Goal: Task Accomplishment & Management: Manage account settings

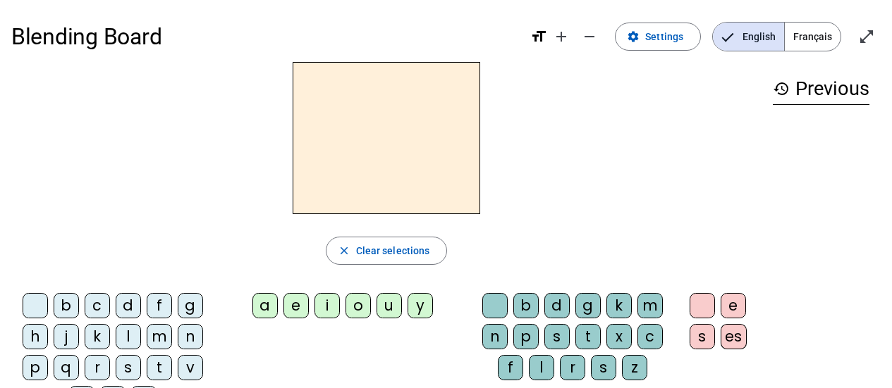
click at [809, 33] on span "Français" at bounding box center [813, 37] width 56 height 28
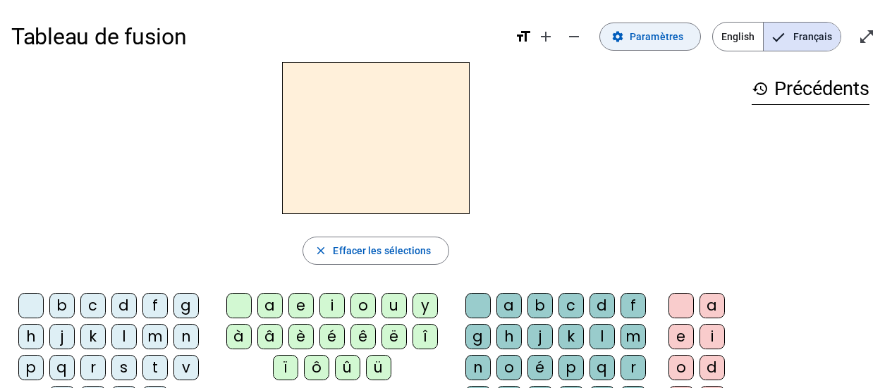
click at [653, 37] on span "Paramètres" at bounding box center [657, 36] width 54 height 17
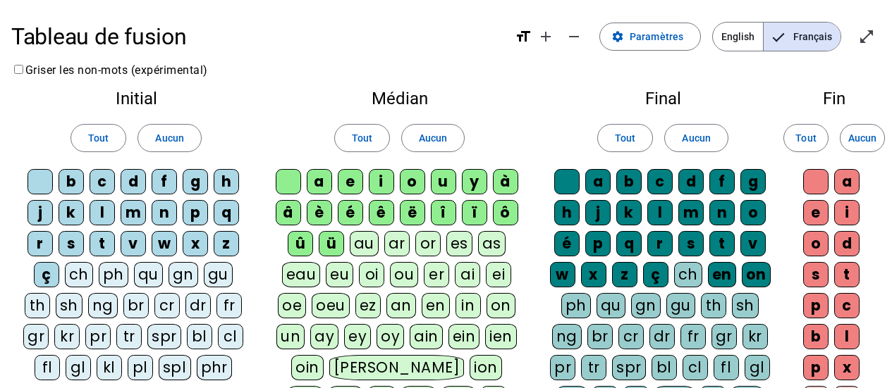
scroll to position [70, 0]
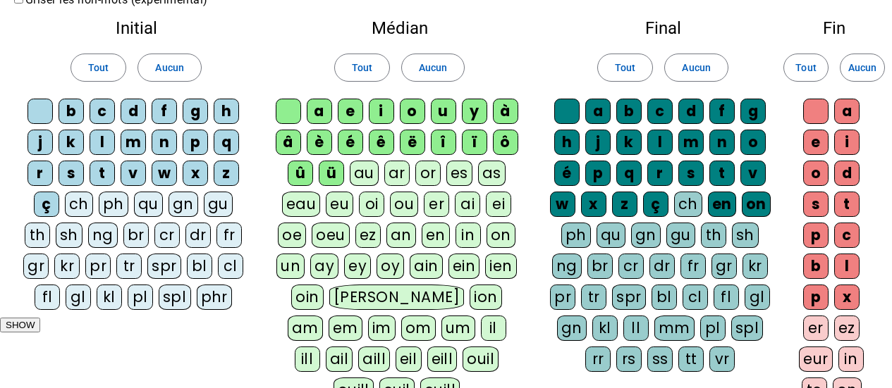
click at [78, 208] on div "ch" at bounding box center [79, 204] width 28 height 25
drag, startPoint x: 110, startPoint y: 206, endPoint x: 121, endPoint y: 206, distance: 10.6
click at [111, 206] on div "ph" at bounding box center [114, 204] width 30 height 25
click at [147, 202] on div "qu" at bounding box center [148, 204] width 29 height 25
click at [198, 270] on div "bl" at bounding box center [199, 266] width 25 height 25
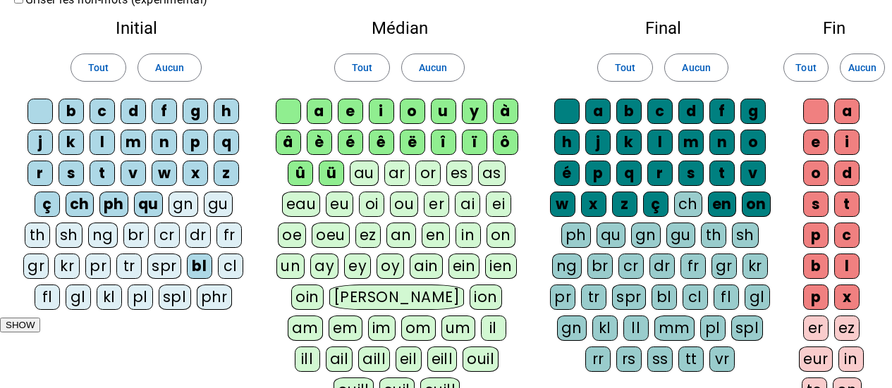
click at [139, 298] on div "pl" at bounding box center [140, 297] width 25 height 25
click at [362, 175] on div "au" at bounding box center [364, 173] width 29 height 25
click at [304, 204] on div "eau" at bounding box center [301, 204] width 39 height 25
click at [402, 235] on div "an" at bounding box center [401, 235] width 30 height 25
click at [436, 237] on div "en" at bounding box center [435, 235] width 28 height 25
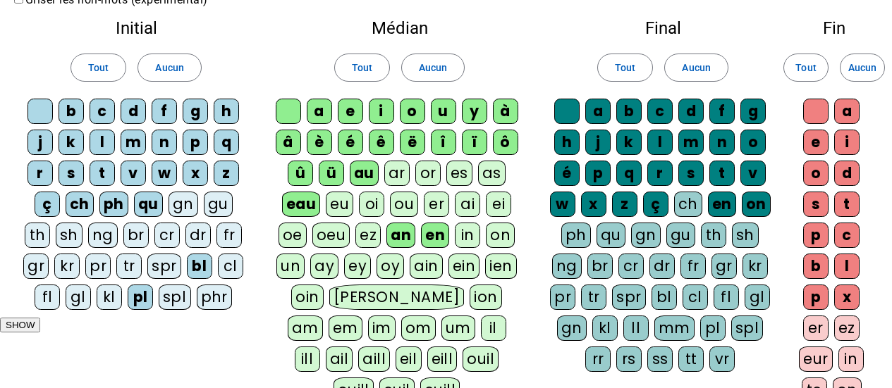
click at [467, 237] on div "in" at bounding box center [467, 235] width 25 height 25
click at [497, 236] on div "on" at bounding box center [500, 235] width 29 height 25
click at [293, 269] on div "un" at bounding box center [290, 266] width 28 height 25
click at [342, 199] on div "eu" at bounding box center [339, 204] width 27 height 25
click at [369, 202] on div "oi" at bounding box center [372, 204] width 25 height 25
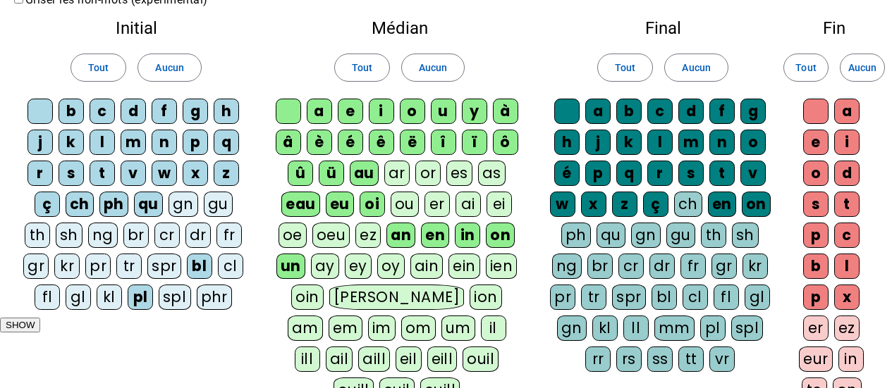
drag, startPoint x: 400, startPoint y: 173, endPoint x: 411, endPoint y: 173, distance: 10.6
click at [400, 173] on div "ar" at bounding box center [396, 173] width 25 height 25
click at [422, 173] on div "or" at bounding box center [427, 173] width 25 height 25
drag, startPoint x: 400, startPoint y: 195, endPoint x: 424, endPoint y: 195, distance: 23.3
click at [400, 195] on div "ou" at bounding box center [405, 204] width 28 height 25
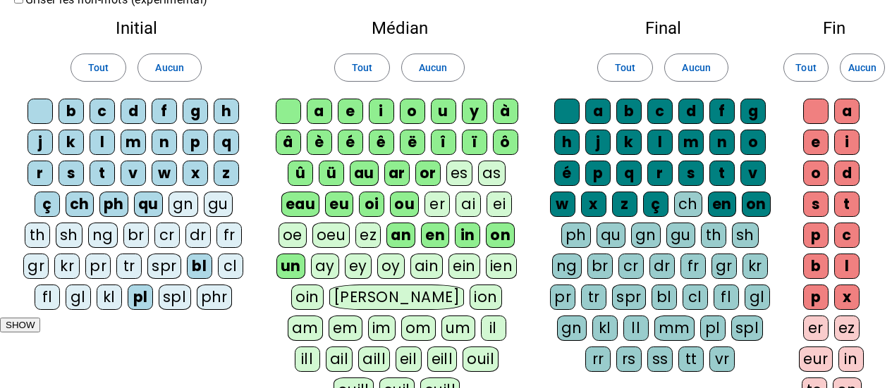
click at [430, 196] on div "er" at bounding box center [436, 204] width 25 height 25
click at [465, 202] on div "ai" at bounding box center [467, 204] width 25 height 25
click at [491, 200] on div "ei" at bounding box center [498, 204] width 25 height 25
click at [493, 179] on div "as" at bounding box center [491, 173] width 27 height 25
drag, startPoint x: 456, startPoint y: 176, endPoint x: 463, endPoint y: 177, distance: 7.2
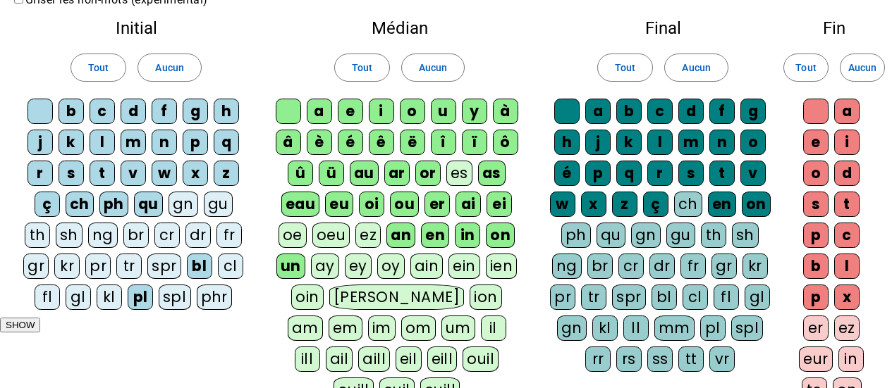
click at [456, 176] on div "es" at bounding box center [459, 173] width 26 height 25
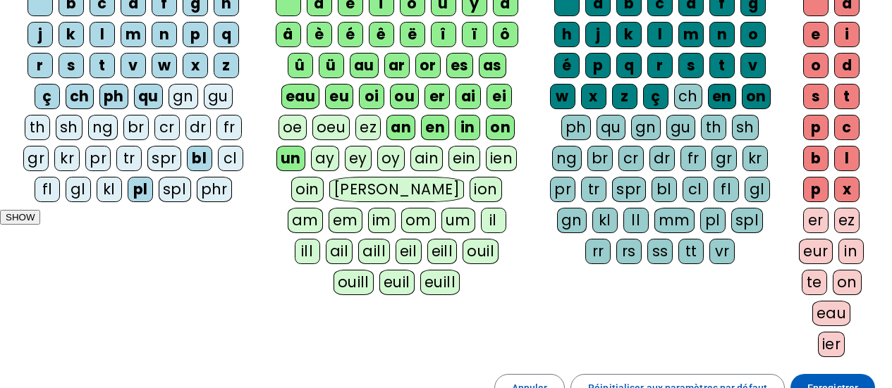
scroll to position [211, 0]
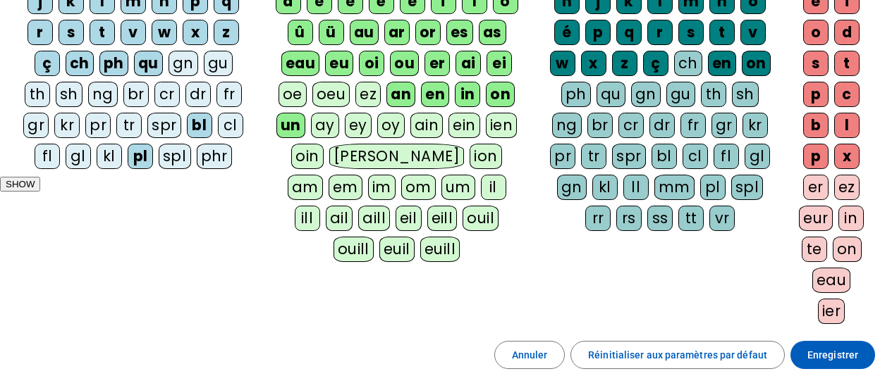
click at [846, 185] on div "ez" at bounding box center [846, 187] width 25 height 25
click at [816, 185] on div "er" at bounding box center [815, 187] width 25 height 25
click at [654, 221] on div "ss" at bounding box center [659, 218] width 25 height 25
click at [689, 216] on div "tt" at bounding box center [691, 218] width 25 height 25
click at [667, 186] on div "mm" at bounding box center [674, 187] width 40 height 25
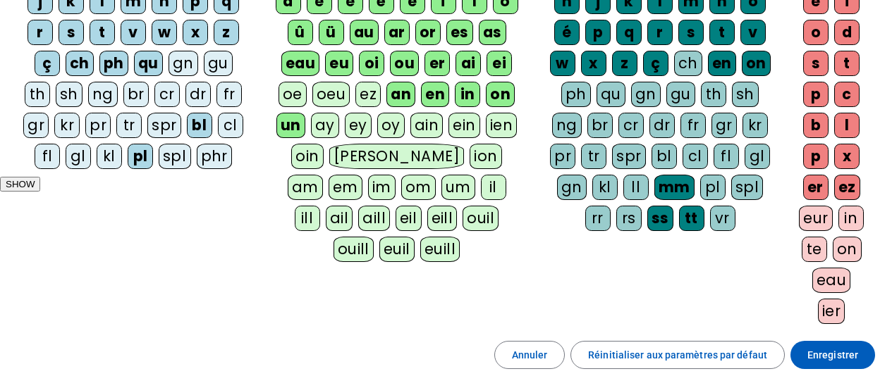
click at [647, 186] on div "ll" at bounding box center [635, 187] width 25 height 25
click at [594, 223] on div "rr" at bounding box center [597, 218] width 25 height 25
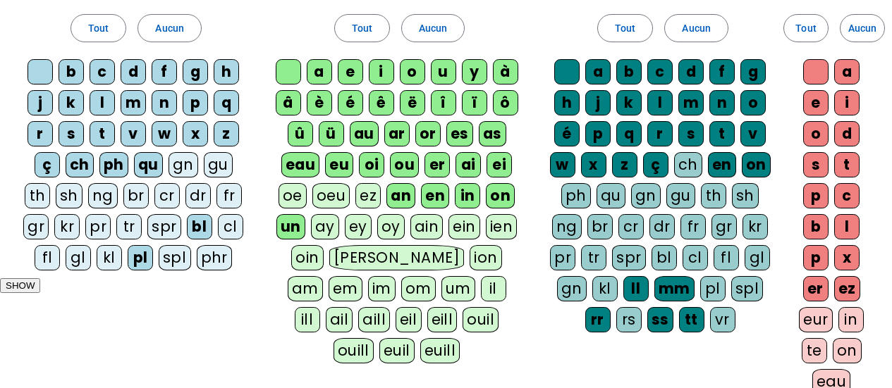
scroll to position [141, 0]
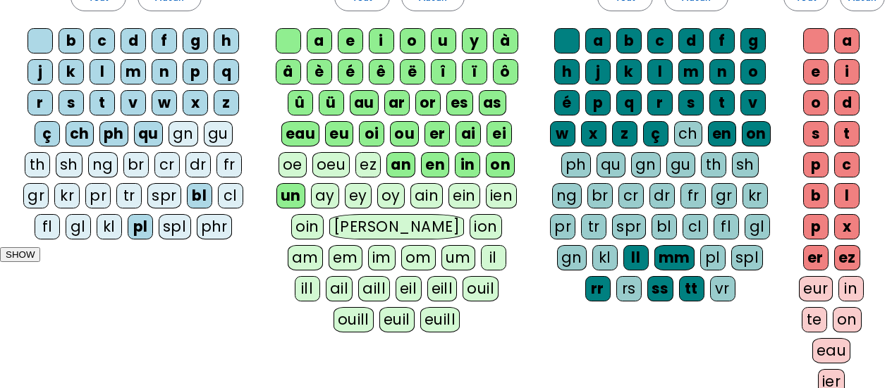
click at [693, 137] on div "ch" at bounding box center [688, 133] width 28 height 25
click at [611, 166] on div "qu" at bounding box center [610, 164] width 29 height 25
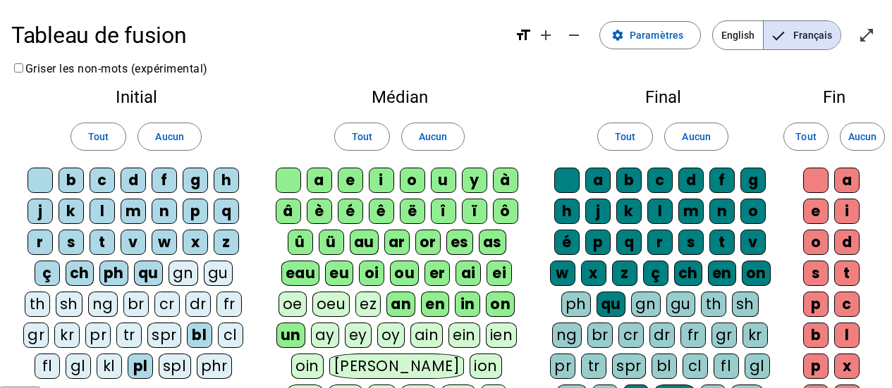
scroll to position [0, 0]
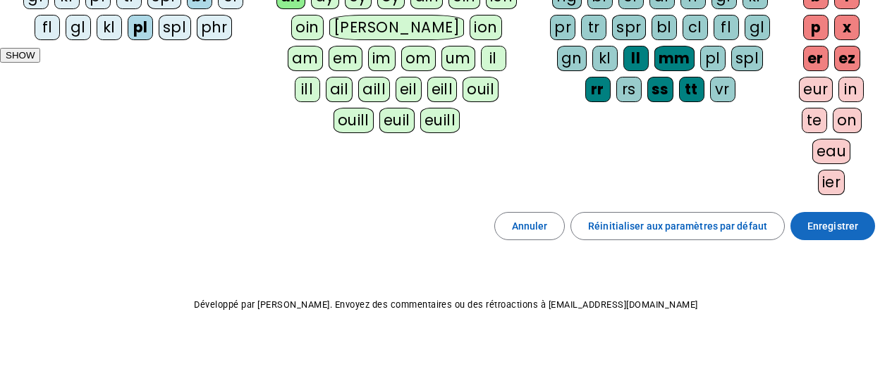
click at [843, 228] on span "Enregistrer" at bounding box center [832, 226] width 51 height 17
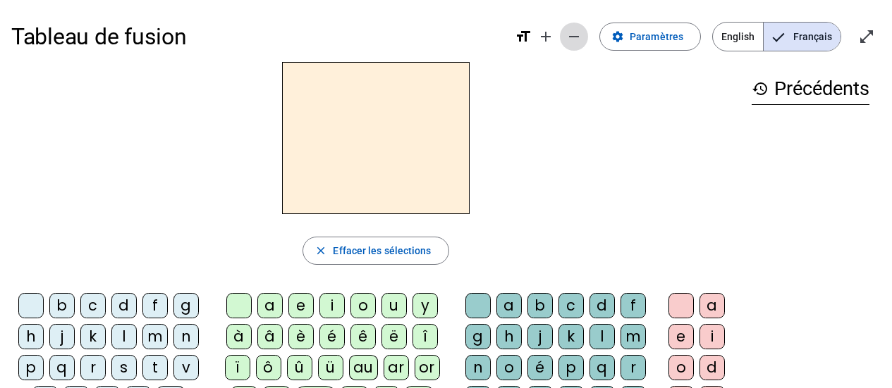
click at [575, 40] on mat-icon "remove" at bounding box center [573, 36] width 17 height 17
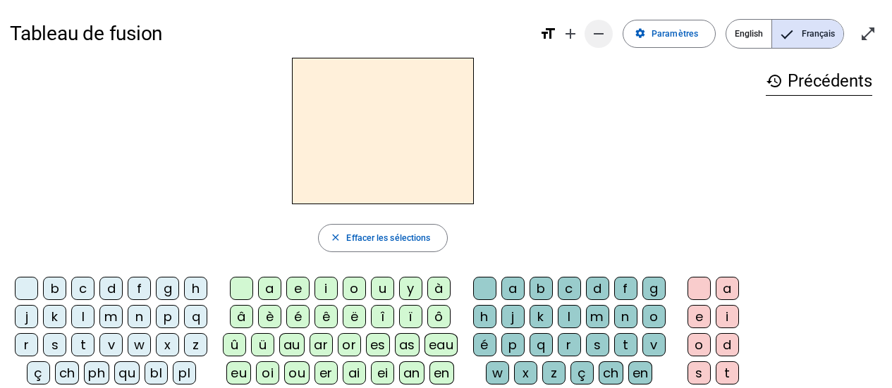
click at [599, 35] on mat-icon "remove" at bounding box center [598, 33] width 17 height 17
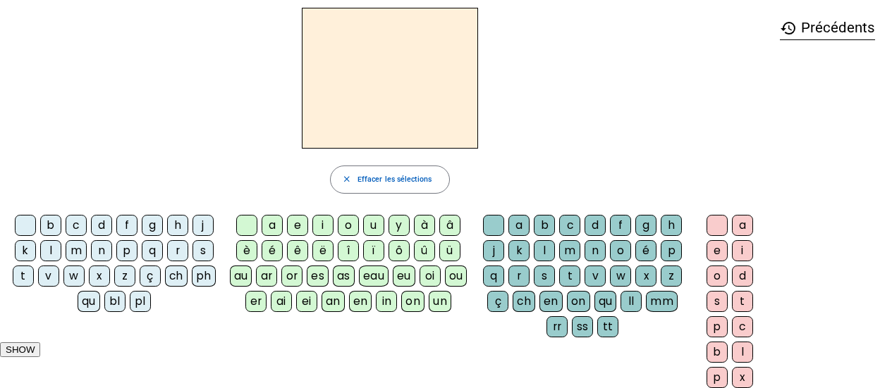
scroll to position [70, 0]
